Goal: Task Accomplishment & Management: Complete application form

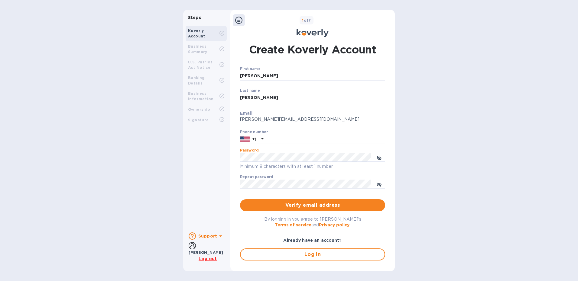
drag, startPoint x: 275, startPoint y: 57, endPoint x: 257, endPoint y: 44, distance: 22.5
click at [275, 57] on h1 "Create Koverly Account" at bounding box center [312, 49] width 127 height 15
click at [206, 257] on u "Log out" at bounding box center [208, 259] width 18 height 5
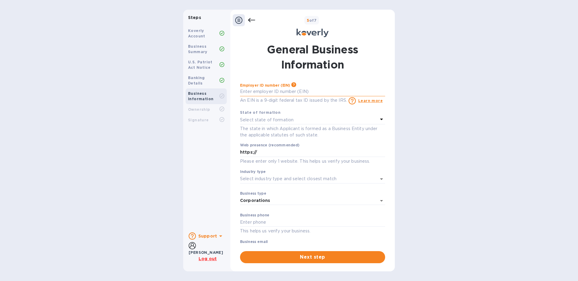
click at [287, 89] on input "text" at bounding box center [312, 91] width 145 height 9
type input "***86"
click at [293, 118] on p "Select state of formation" at bounding box center [266, 120] width 53 height 6
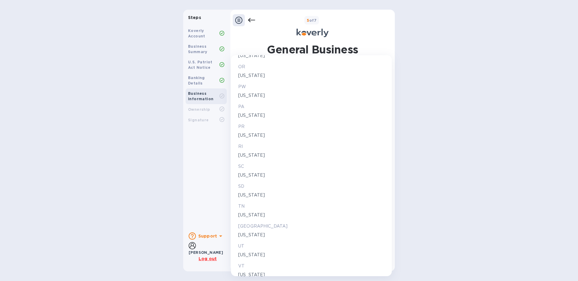
scroll to position [991, 0]
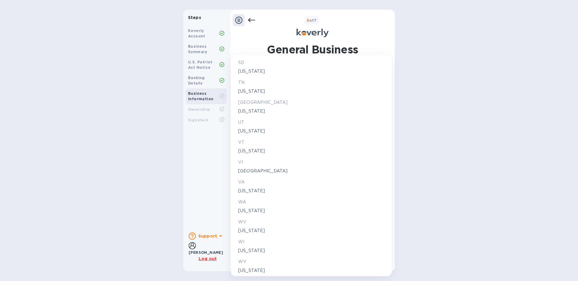
click at [251, 269] on p "Wyoming" at bounding box center [311, 271] width 146 height 6
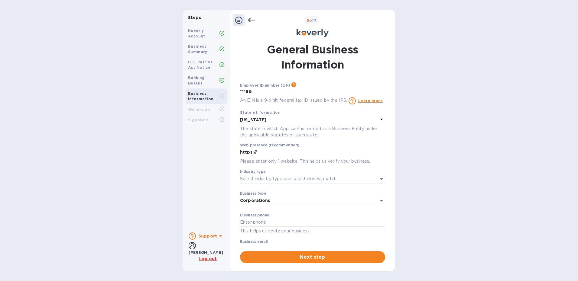
scroll to position [991, 0]
click at [265, 150] on input "https://" at bounding box center [312, 152] width 145 height 9
click at [263, 154] on input "https://chkelectronics.com" at bounding box center [312, 152] width 145 height 9
click at [379, 180] on icon "Open" at bounding box center [381, 179] width 7 height 7
type input "https://chk-electronics.com"
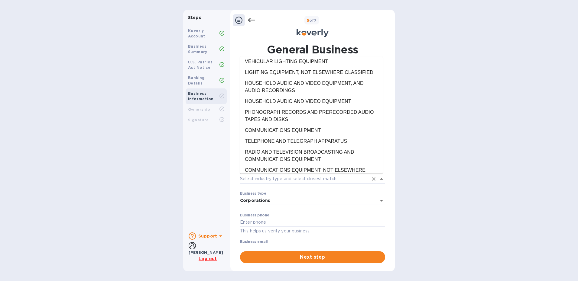
scroll to position [8971, 0]
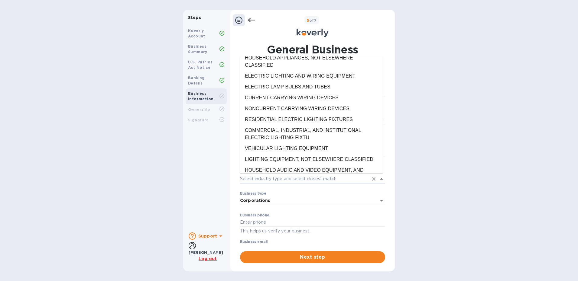
click at [343, 270] on li "ELECTRONIC COMPONENTS AND ACCESSORIES" at bounding box center [311, 275] width 143 height 11
type input "ELECTRONIC COMPONENTS AND ACCESSORIES"
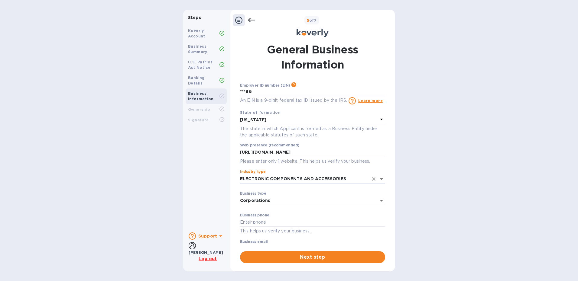
scroll to position [15, 0]
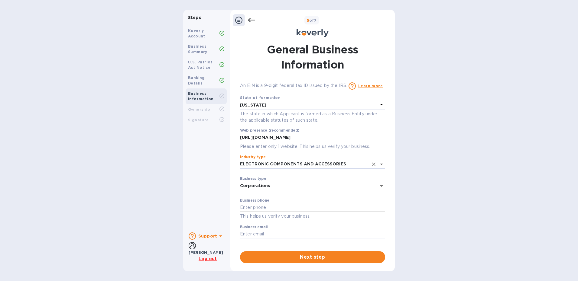
click at [274, 207] on input "text" at bounding box center [312, 207] width 145 height 9
click at [258, 204] on input "text" at bounding box center [312, 207] width 145 height 9
type input "7077508446"
click at [265, 234] on input "text" at bounding box center [312, 234] width 145 height 9
type input "andy@chk-electronics.com"
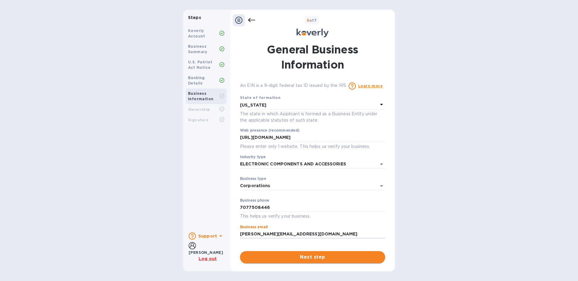
click at [311, 258] on span "Next step" at bounding box center [312, 257] width 135 height 7
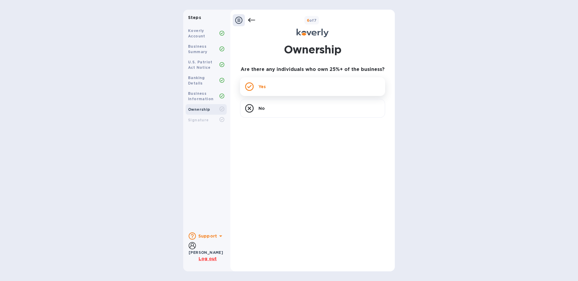
click at [293, 86] on div "Yes" at bounding box center [312, 86] width 145 height 19
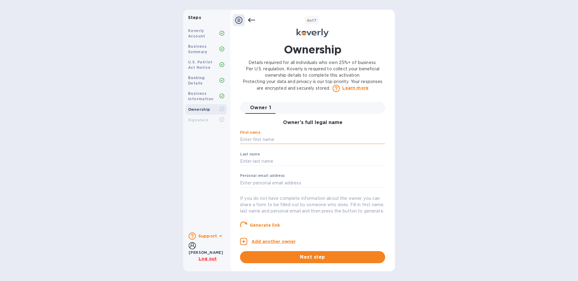
click at [287, 137] on input "text" at bounding box center [312, 139] width 145 height 9
type input "Andrew"
type input "Brunt"
type input "andy@chk-electronics.com"
type input "United States"
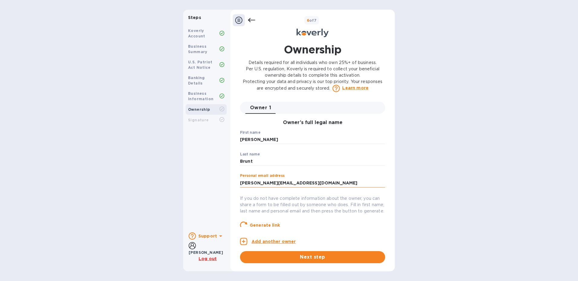
type input "***46"
click at [319, 258] on span "Next step" at bounding box center [312, 257] width 135 height 7
click at [315, 257] on span "Next step" at bounding box center [312, 257] width 135 height 7
click at [352, 257] on span "Next step" at bounding box center [312, 257] width 135 height 7
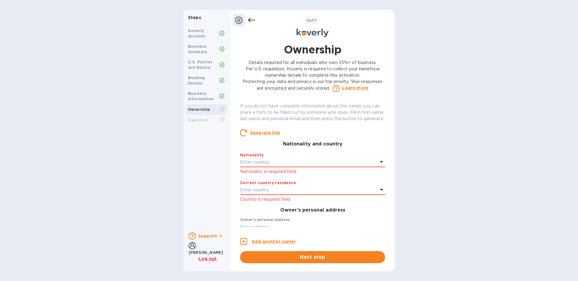
scroll to position [97, 0]
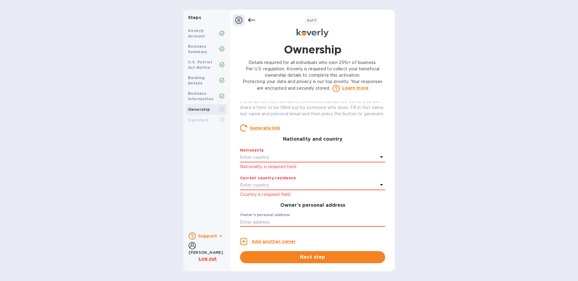
click at [381, 141] on div "Owner’s full legal name First name Andrew ​ Last name Brunt ​ Personal email ad…" at bounding box center [312, 79] width 145 height 125
click at [381, 140] on div "Owner’s full legal name First name Andrew ​ Last name Brunt ​ Personal email ad…" at bounding box center [312, 79] width 145 height 125
click at [381, 138] on div "Owner’s full legal name First name Andrew ​ Last name Brunt ​ Personal email ad…" at bounding box center [312, 79] width 145 height 125
drag, startPoint x: 381, startPoint y: 138, endPoint x: 382, endPoint y: 131, distance: 8.0
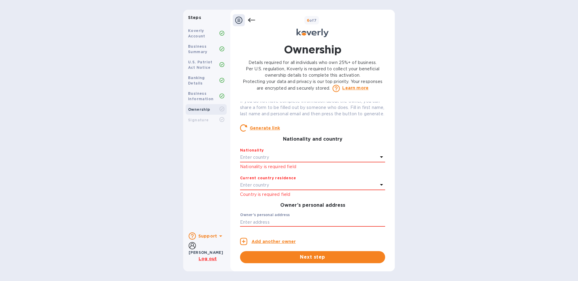
click at [382, 132] on div "Generate link" at bounding box center [312, 128] width 145 height 7
click at [383, 128] on div "Owner 1 0 Owner’s full legal name First name Andrew ​ Last name Brunt ​ Persona…" at bounding box center [312, 164] width 145 height 125
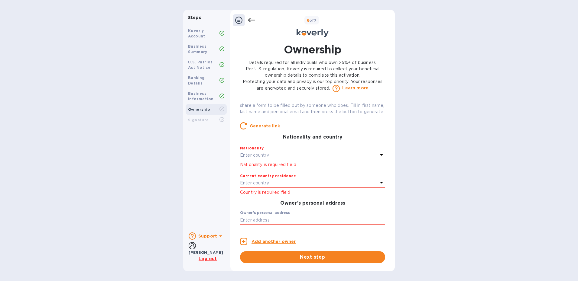
click at [269, 159] on p "Enter country" at bounding box center [254, 155] width 29 height 6
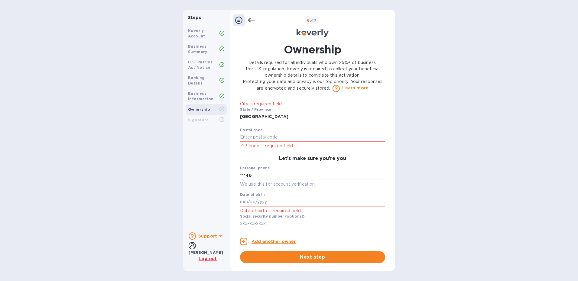
scroll to position [215, 0]
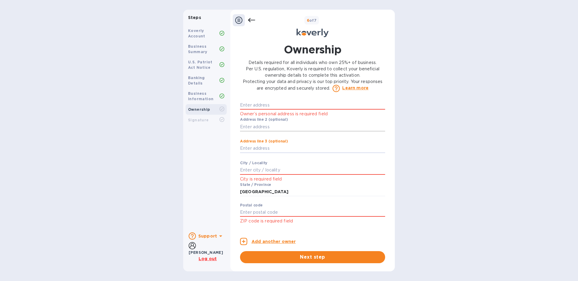
drag, startPoint x: 379, startPoint y: 149, endPoint x: 380, endPoint y: 131, distance: 18.8
click at [452, 133] on div "Steps Koverly Account Business Summary U.S. Patriot Act Notice Banking Details …" at bounding box center [289, 141] width 578 height 262
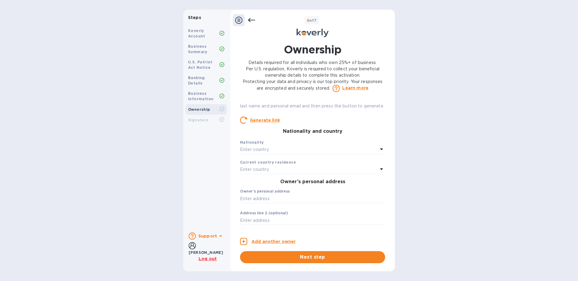
scroll to position [108, 0]
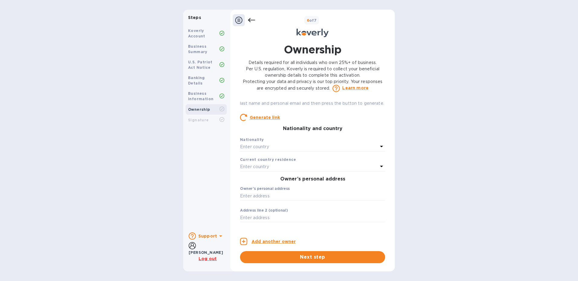
click at [378, 150] on icon at bounding box center [381, 146] width 7 height 7
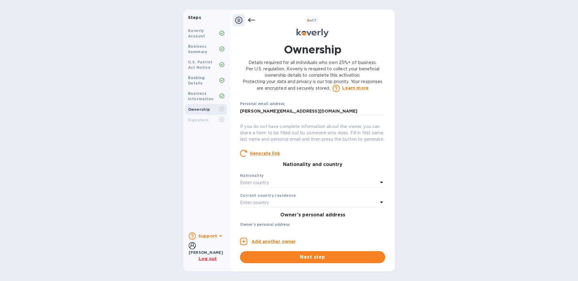
scroll to position [87, 0]
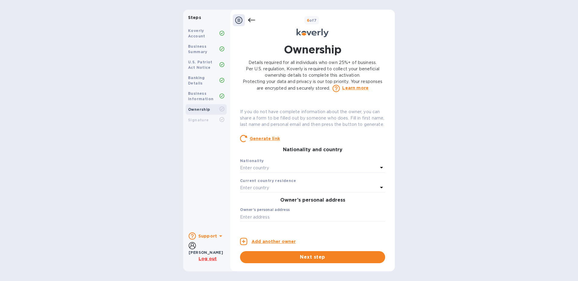
click at [379, 171] on icon at bounding box center [381, 167] width 7 height 7
click at [276, 190] on input "text" at bounding box center [312, 185] width 109 height 9
type input "g"
type input "e"
type input "united king"
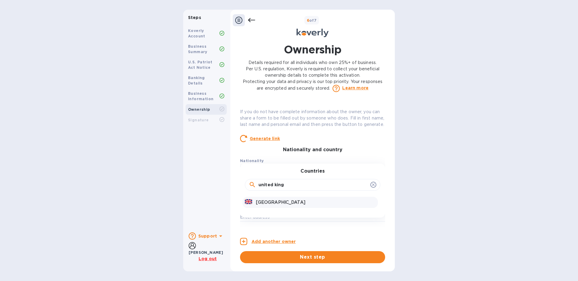
click at [287, 206] on p "United Kingdom" at bounding box center [315, 202] width 119 height 6
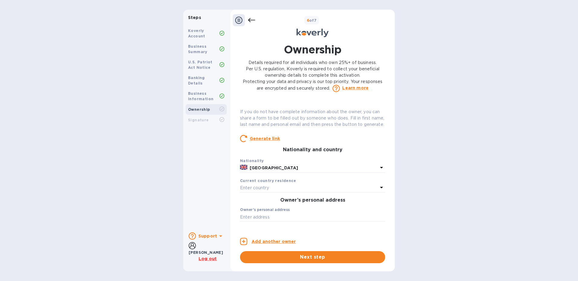
click at [378, 191] on icon at bounding box center [381, 187] width 7 height 7
click at [290, 209] on input "text" at bounding box center [312, 205] width 109 height 9
type input "united states"
click at [292, 209] on input "united states" at bounding box center [312, 205] width 109 height 9
drag, startPoint x: 289, startPoint y: 211, endPoint x: 250, endPoint y: 213, distance: 39.0
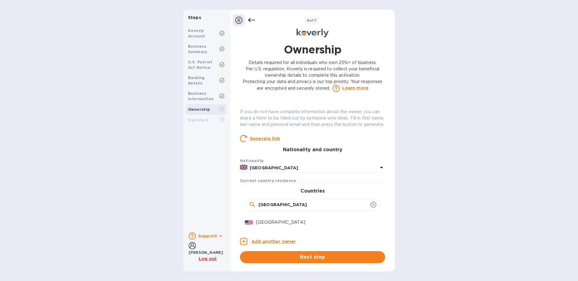
click at [250, 210] on div "united states" at bounding box center [313, 205] width 128 height 9
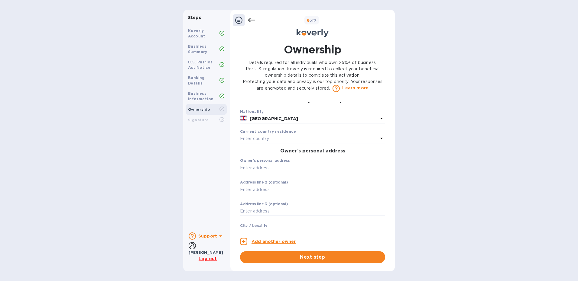
scroll to position [139, 0]
click at [378, 139] on icon at bounding box center [381, 134] width 7 height 7
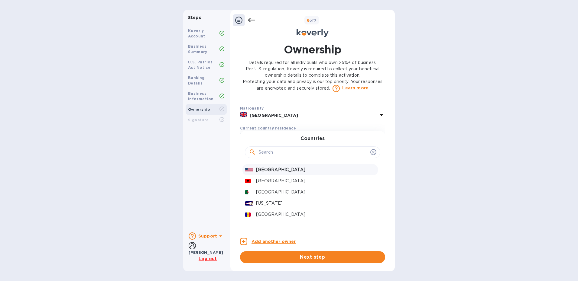
click at [277, 173] on p "United States" at bounding box center [315, 170] width 119 height 6
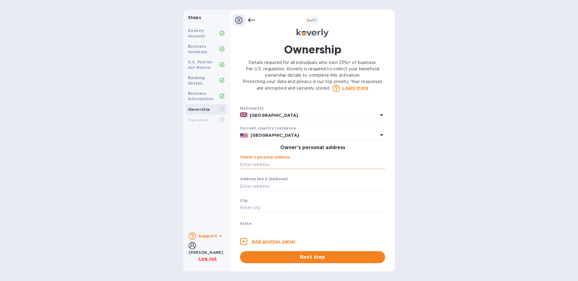
click at [271, 169] on input "text" at bounding box center [312, 164] width 145 height 9
click at [448, 118] on div "Steps Koverly Account Business Summary U.S. Patriot Act Notice Banking Details …" at bounding box center [289, 141] width 578 height 262
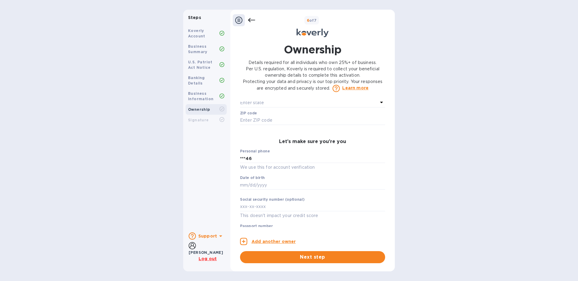
scroll to position [268, 0]
click at [274, 189] on input "text" at bounding box center [312, 184] width 145 height 9
type input "***63"
click at [271, 211] on input "text" at bounding box center [312, 206] width 145 height 9
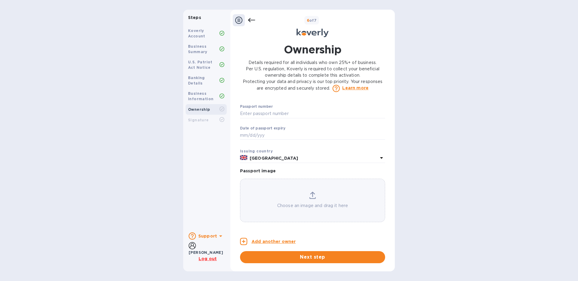
scroll to position [394, 0]
